Goal: Task Accomplishment & Management: Use online tool/utility

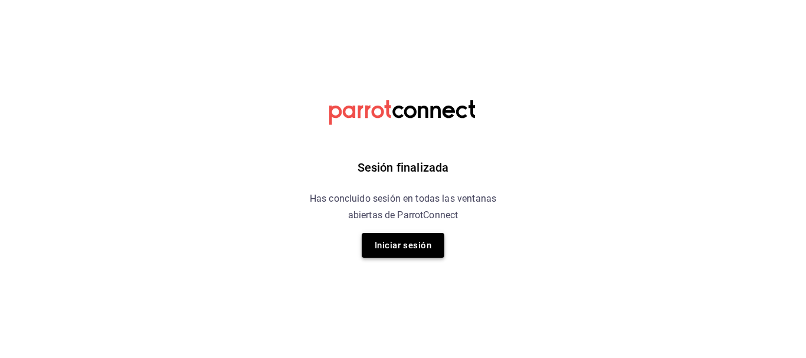
click at [412, 245] on button "Iniciar sesión" at bounding box center [403, 245] width 83 height 25
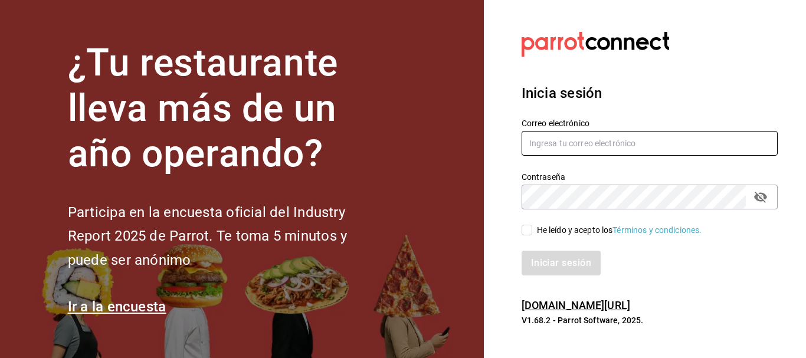
type input "[PERSON_NAME][EMAIL_ADDRESS][DOMAIN_NAME]"
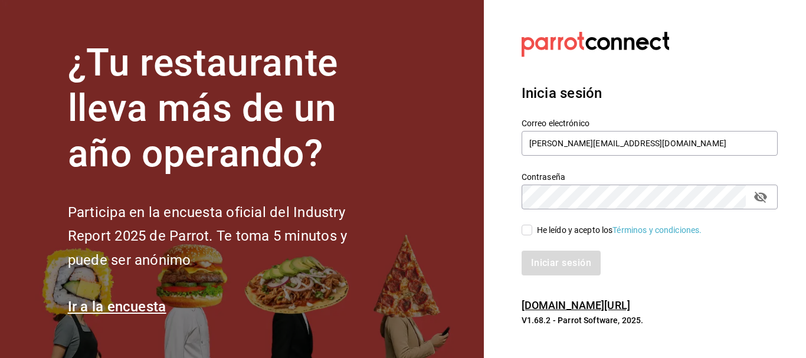
click at [530, 231] on input "He leído y acepto los Términos y condiciones." at bounding box center [527, 230] width 11 height 11
checkbox input "true"
click at [572, 259] on button "Iniciar sesión" at bounding box center [562, 263] width 80 height 25
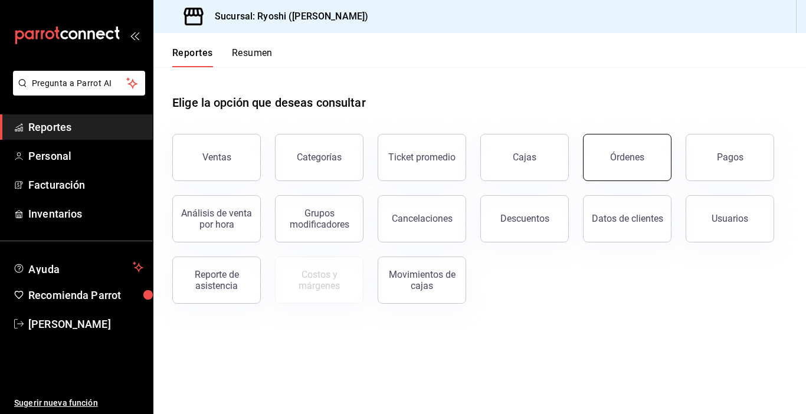
click at [610, 156] on div "Órdenes" at bounding box center [627, 157] width 34 height 11
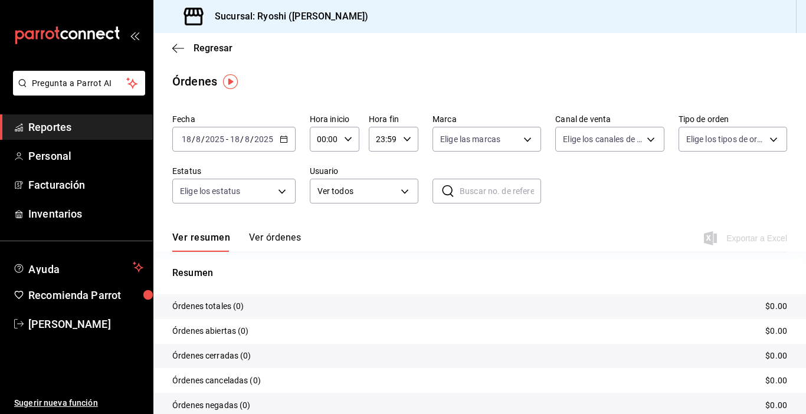
click at [281, 140] on icon "button" at bounding box center [284, 139] width 8 height 8
click at [285, 138] on icon "button" at bounding box center [284, 139] width 8 height 8
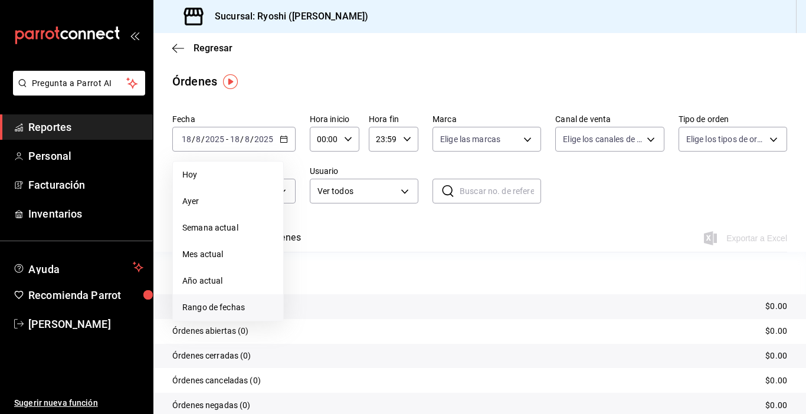
click at [240, 301] on li "Rango de fechas" at bounding box center [228, 307] width 110 height 27
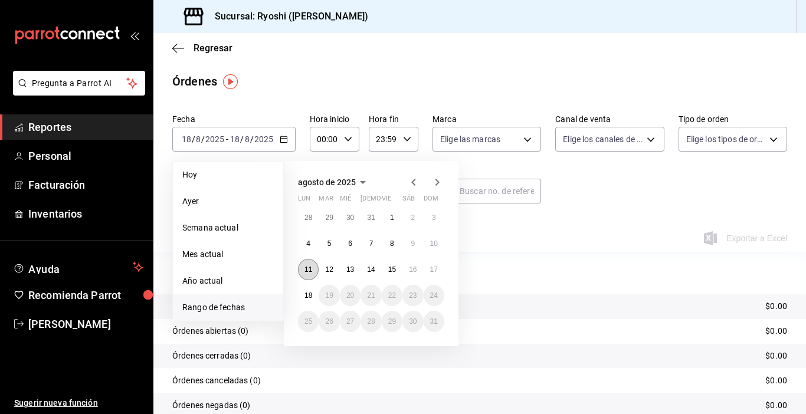
click at [310, 269] on abbr "11" at bounding box center [309, 270] width 8 height 8
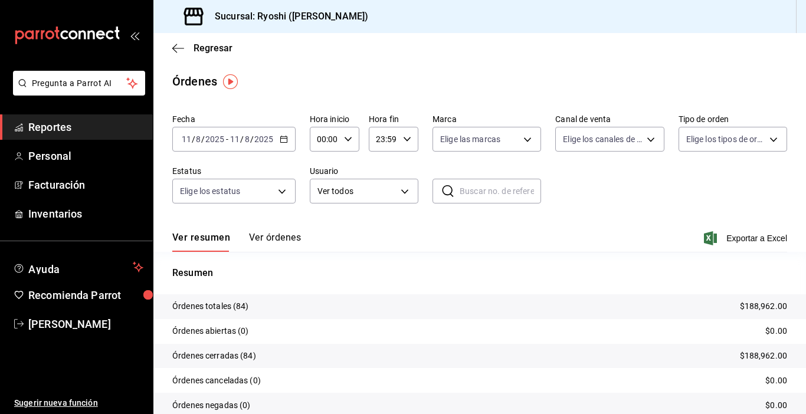
click at [284, 141] on icon "button" at bounding box center [284, 139] width 8 height 8
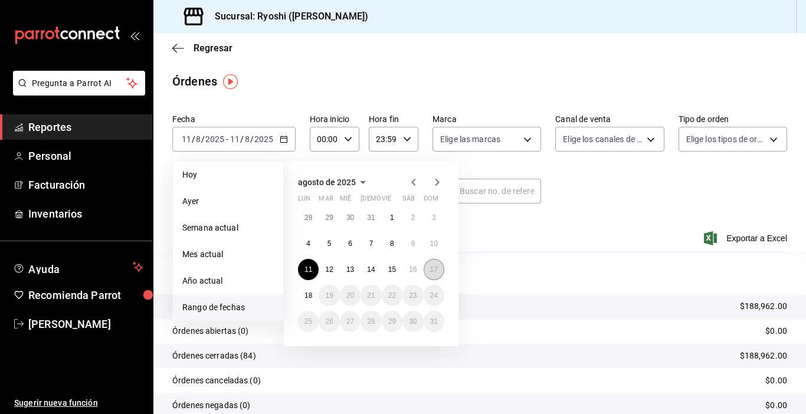
click at [431, 271] on abbr "17" at bounding box center [434, 270] width 8 height 8
click at [431, 271] on p "Resumen" at bounding box center [479, 273] width 615 height 14
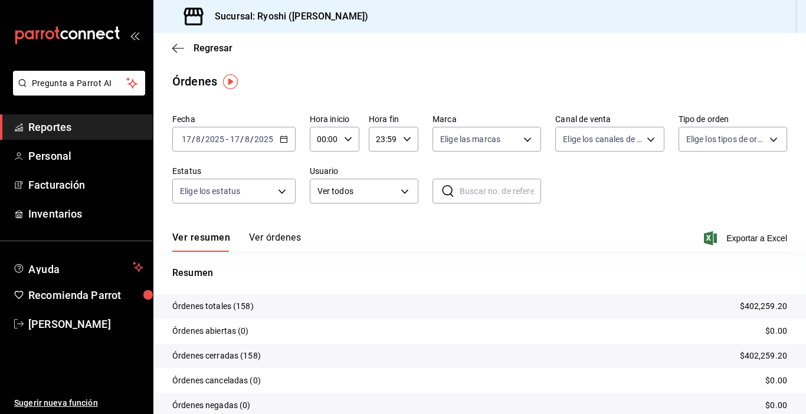
click at [240, 139] on span "/" at bounding box center [242, 139] width 4 height 9
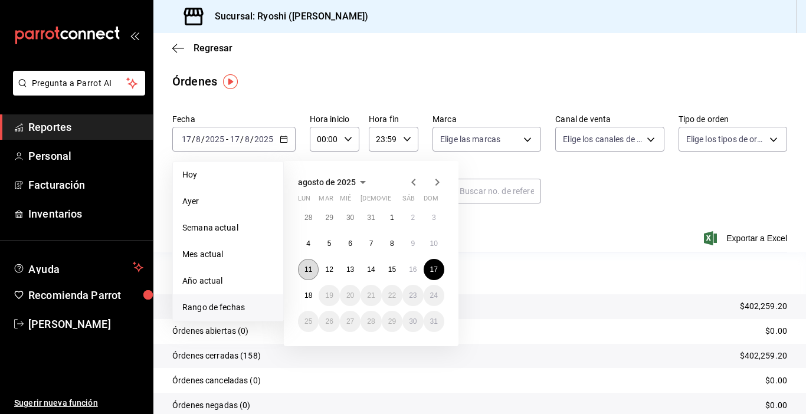
click at [312, 270] on abbr "11" at bounding box center [309, 270] width 8 height 8
click at [437, 265] on button "17" at bounding box center [434, 269] width 21 height 21
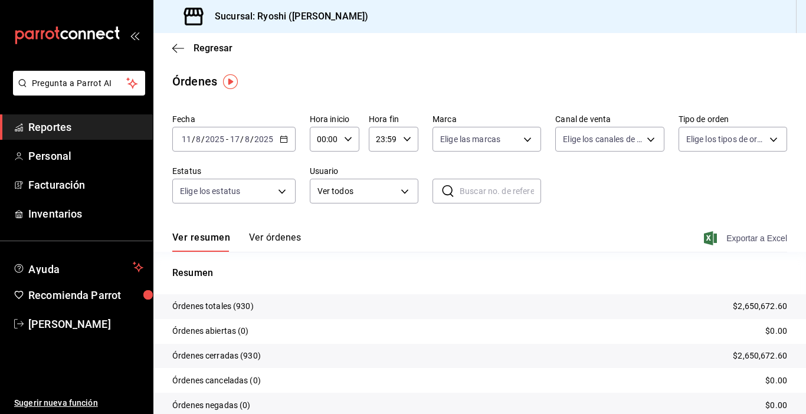
click at [610, 234] on span "Exportar a Excel" at bounding box center [746, 238] width 81 height 14
